Goal: Unclear: Unclear

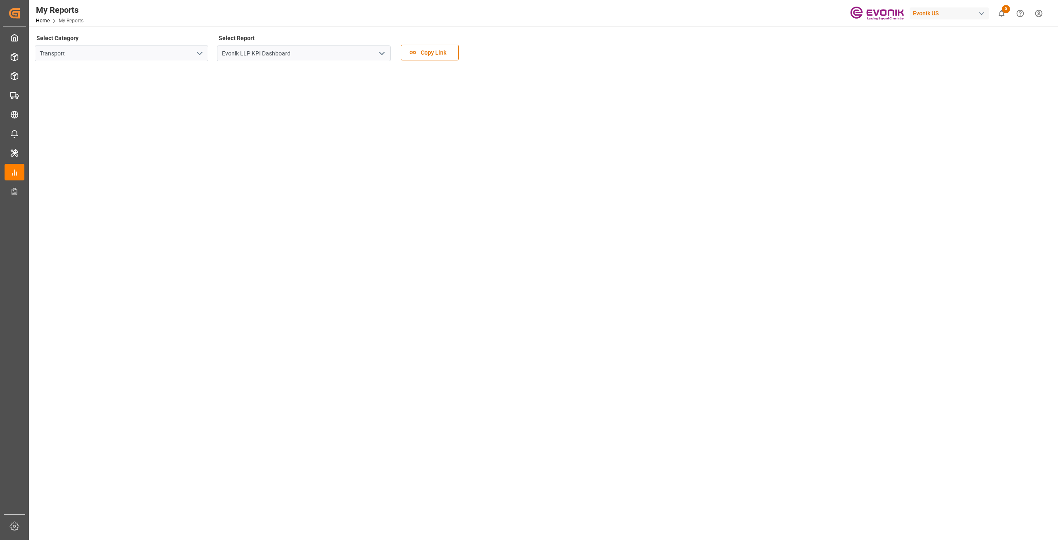
scroll to position [41, 0]
